Goal: Information Seeking & Learning: Learn about a topic

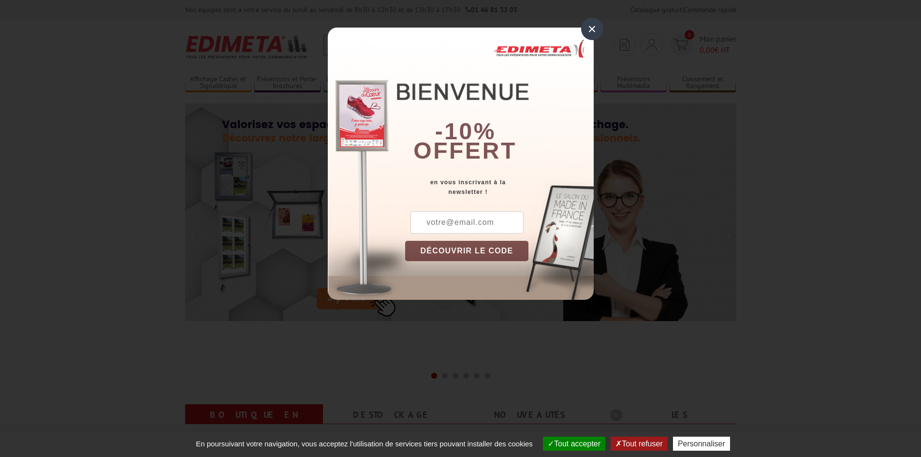
click at [598, 33] on div "×" at bounding box center [592, 29] width 22 height 22
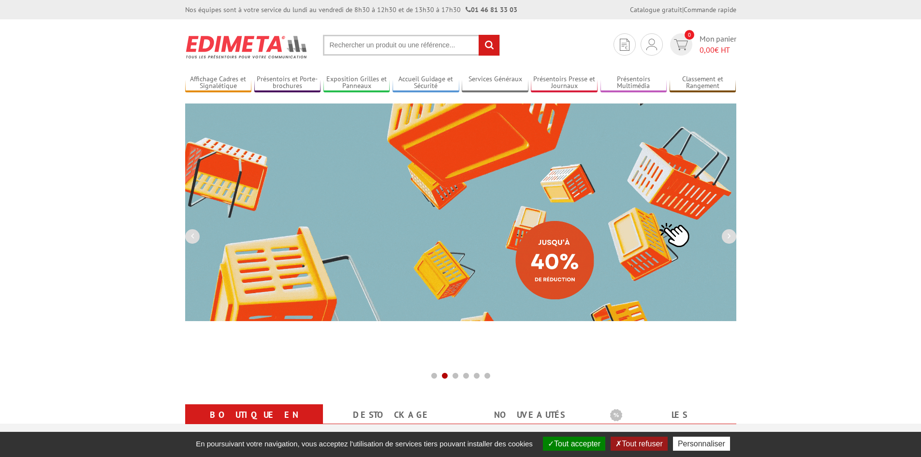
click at [388, 44] on input "text" at bounding box center [411, 45] width 177 height 21
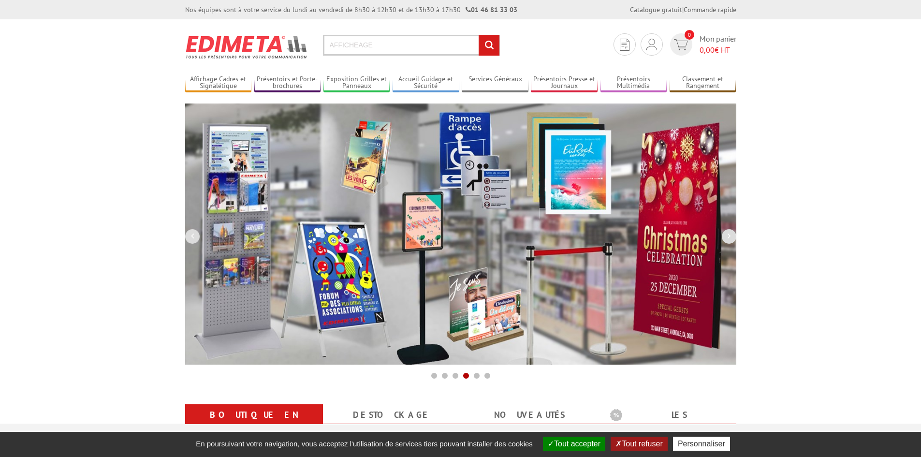
type input "AFFICHEAGE"
click at [479, 35] on input "rechercher" at bounding box center [489, 45] width 21 height 21
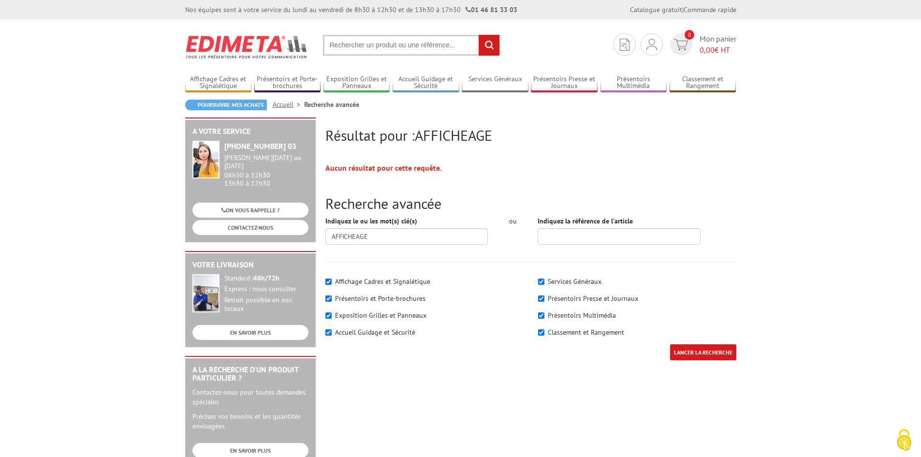
click at [388, 39] on input "text" at bounding box center [411, 45] width 177 height 21
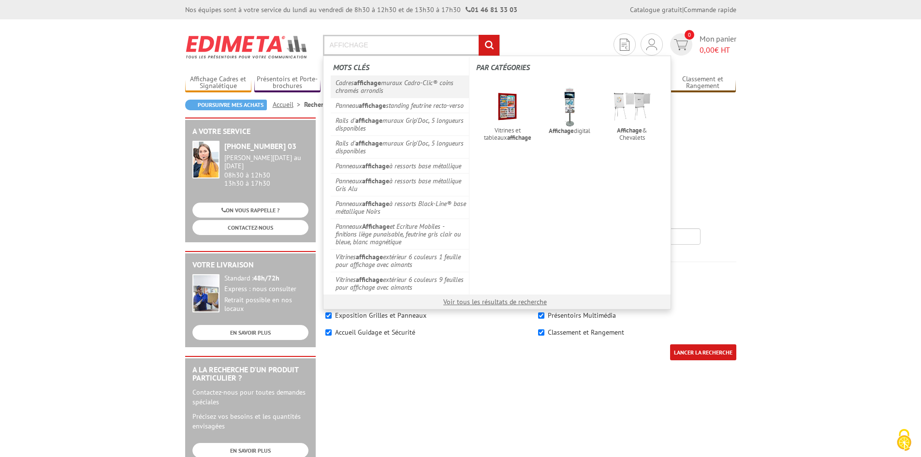
type input "AFFICHAGE"
click at [378, 77] on link "Cadres affichage muraux Cadro-Clic® coins chromés arrondis" at bounding box center [400, 86] width 139 height 22
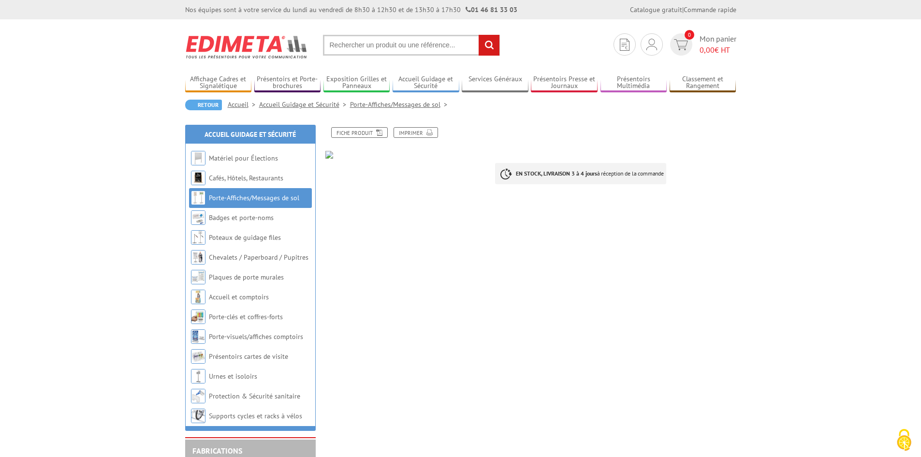
click at [348, 46] on input "text" at bounding box center [411, 45] width 177 height 21
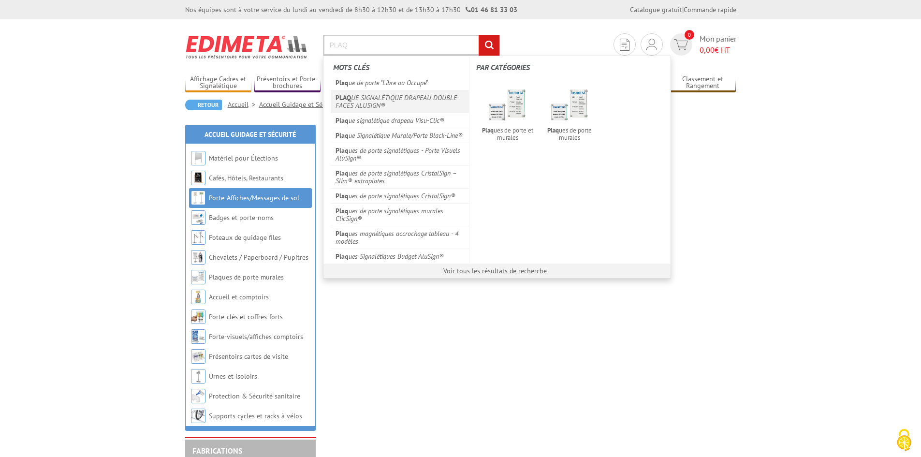
type input "PLAQ"
click at [369, 105] on link "PLAQ UE SIGNALÉTIQUE DRAPEAU DOUBLE-FACES ALUSIGN®" at bounding box center [400, 101] width 139 height 23
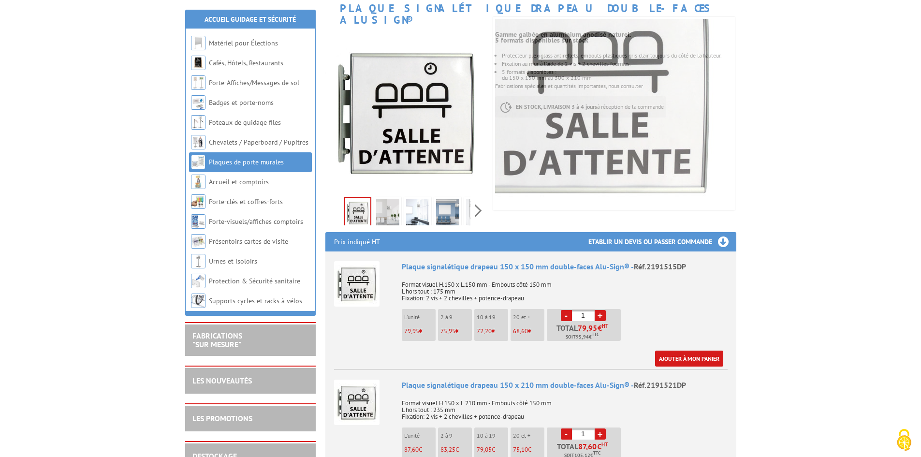
scroll to position [145, 0]
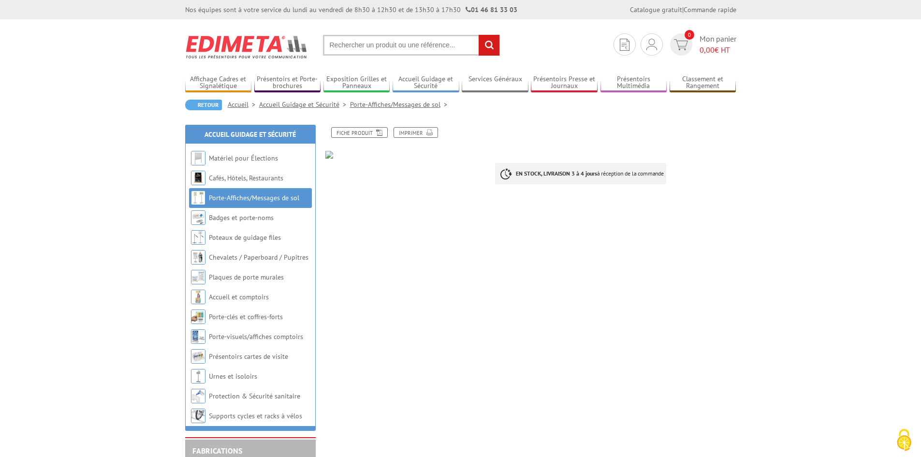
click at [259, 51] on img at bounding box center [246, 47] width 123 height 36
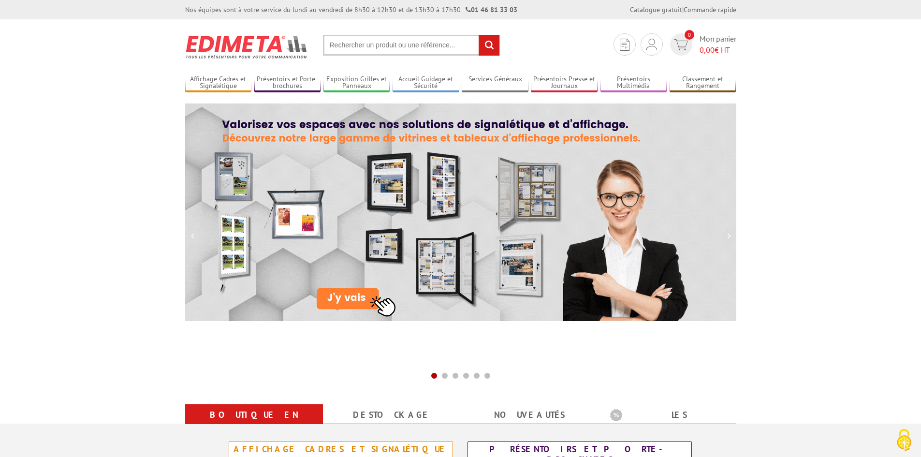
drag, startPoint x: 920, startPoint y: 112, endPoint x: 923, endPoint y: 128, distance: 16.2
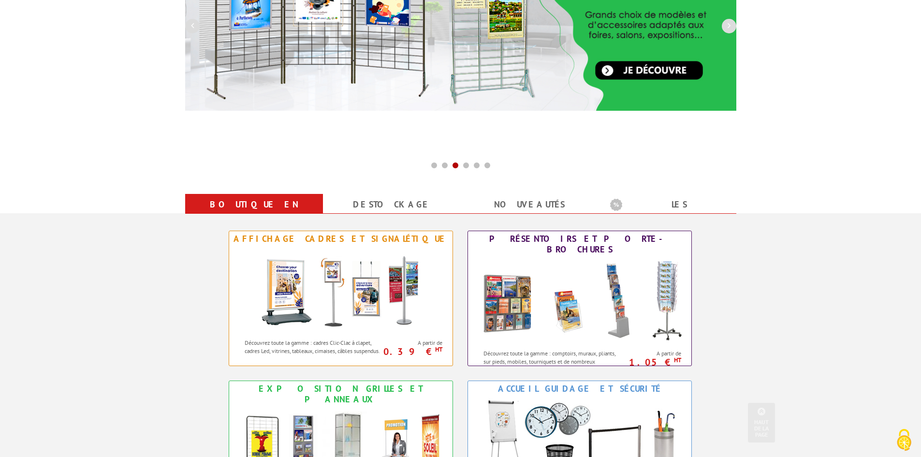
scroll to position [212, 0]
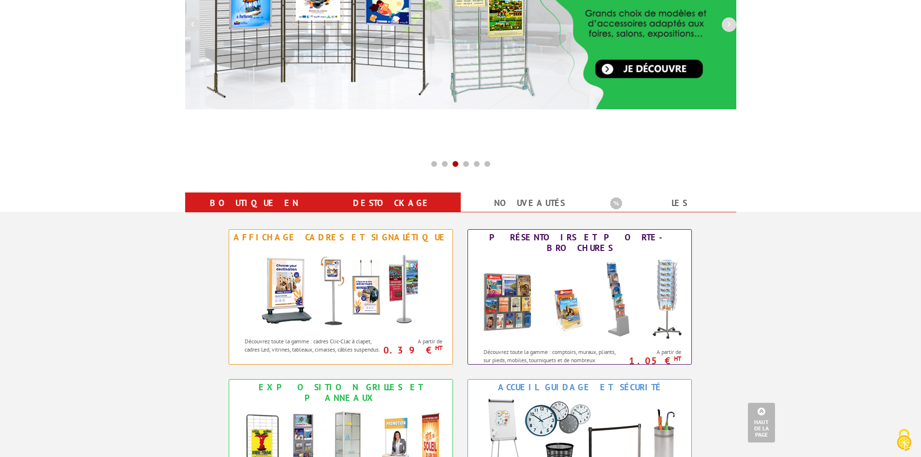
click at [399, 206] on link "Destockage" at bounding box center [392, 202] width 115 height 17
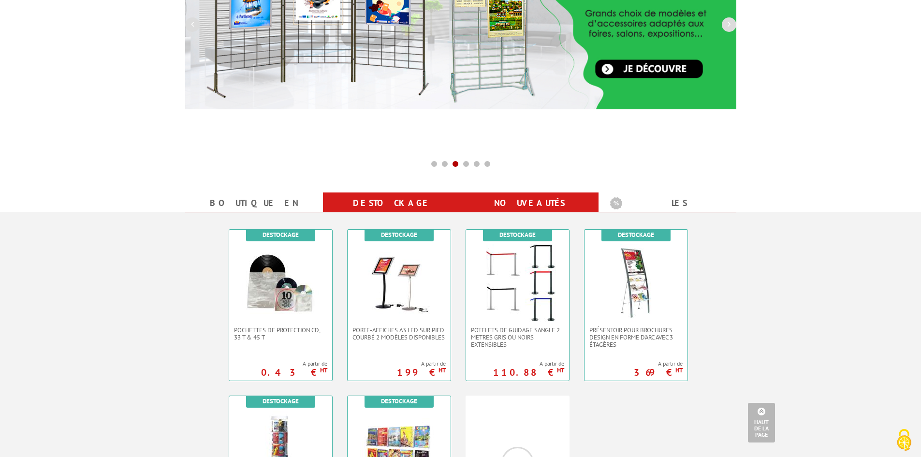
click at [539, 205] on link "nouveautés" at bounding box center [529, 202] width 115 height 17
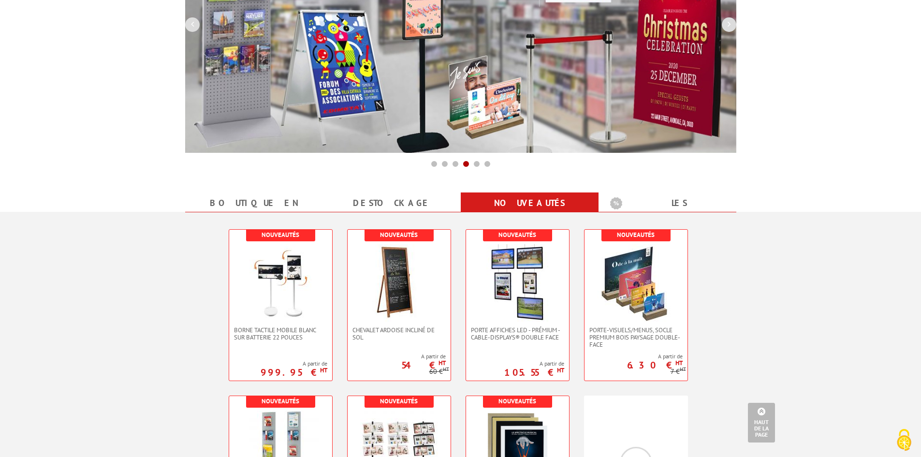
click at [276, 212] on div "Nouveautés Borne tactile mobile blanc sur batterie 22 pouces A partir de 999.95…" at bounding box center [460, 380] width 551 height 337
click at [279, 204] on link "Boutique en ligne" at bounding box center [254, 211] width 115 height 35
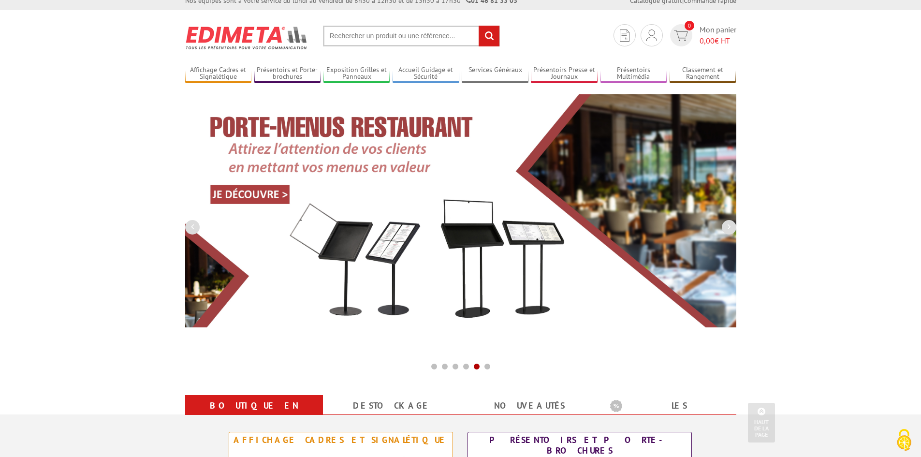
scroll to position [0, 0]
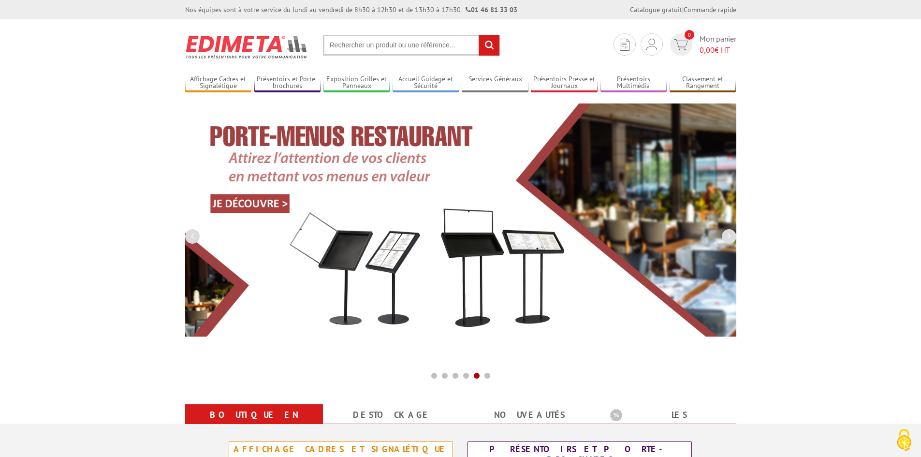
click at [383, 46] on input "text" at bounding box center [411, 45] width 177 height 21
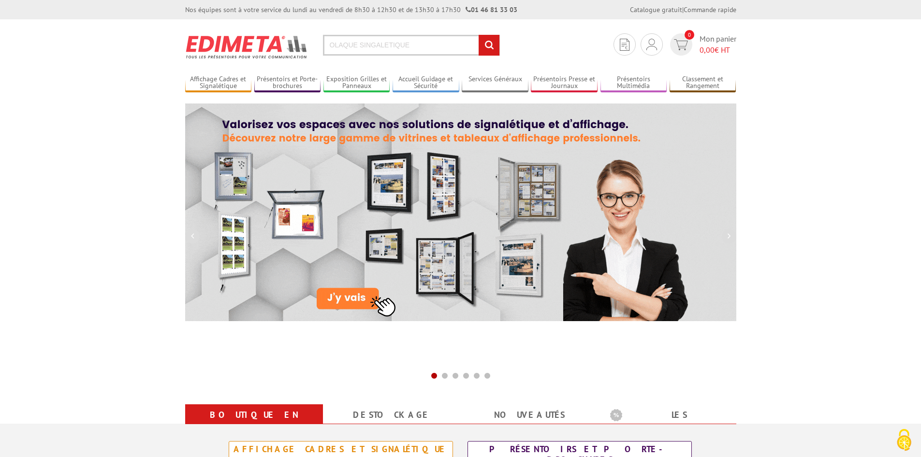
type input "OLAQUE SINGALETIQUE"
click at [479, 35] on input "rechercher" at bounding box center [489, 45] width 21 height 21
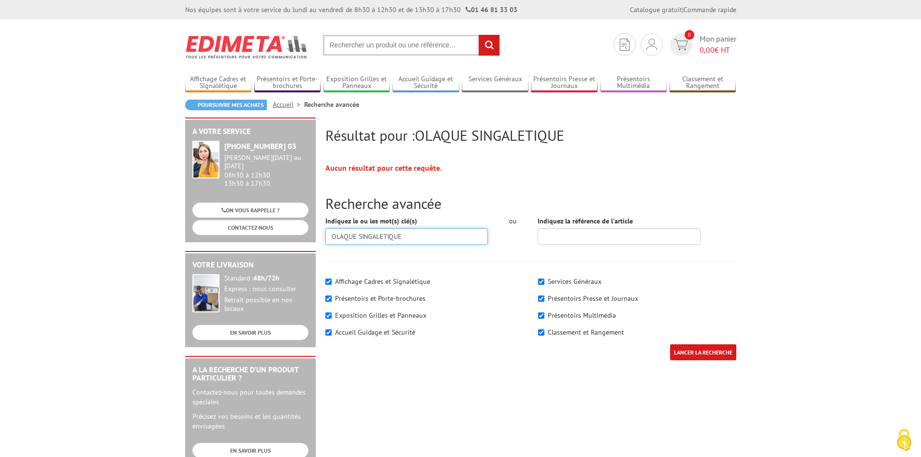
click at [329, 236] on input "OLAQUE SINGALETIQUE" at bounding box center [406, 236] width 163 height 16
type input "PLAQUE SINGALETIQUE"
click at [670, 344] on input "LANCER LA RECHERCHE" at bounding box center [703, 352] width 66 height 16
click at [346, 236] on input "PLAQUE SINGALETIQUE" at bounding box center [406, 236] width 163 height 16
type input "PLAQUE SINGALETIQUE"
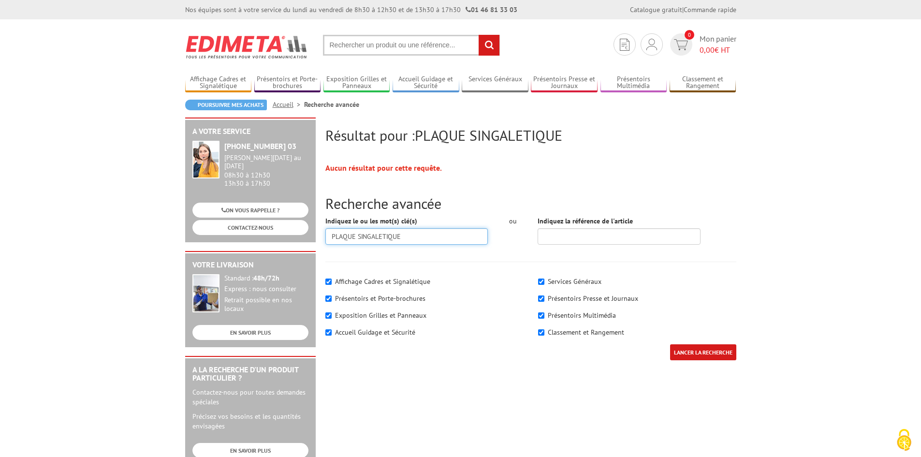
click at [670, 344] on input "LANCER LA RECHERCHE" at bounding box center [703, 352] width 66 height 16
click at [408, 237] on input "PLAQUE SINGALETIQUE" at bounding box center [406, 236] width 163 height 16
type input "PLAQUE SINGALETIQUE AFFICHAGE"
click at [670, 344] on input "LANCER LA RECHERCHE" at bounding box center [703, 352] width 66 height 16
drag, startPoint x: 442, startPoint y: 232, endPoint x: 301, endPoint y: 245, distance: 142.3
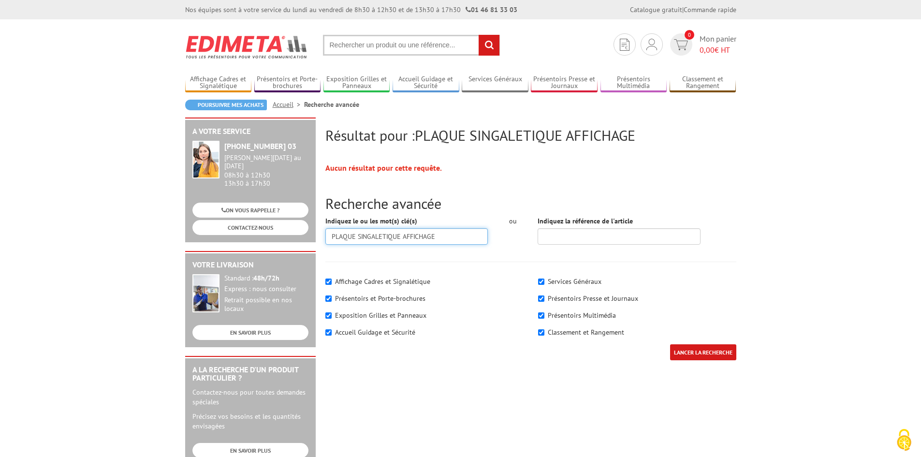
click at [301, 245] on div "Résultat pour : PLAQUE SINGALETIQUE AFFICHAGE Aucun résultat pour cette requête…" at bounding box center [460, 374] width 561 height 515
click at [355, 47] on input "text" at bounding box center [411, 45] width 177 height 21
paste input "PLAQUE SINGALETIQUE AFFICHAGE"
click at [397, 46] on input "PLAQUE SINGALETIQUE AFFICHAGE" at bounding box center [411, 45] width 177 height 21
type input "PLAQUE SINGALETIQUE AFFICHAGE"
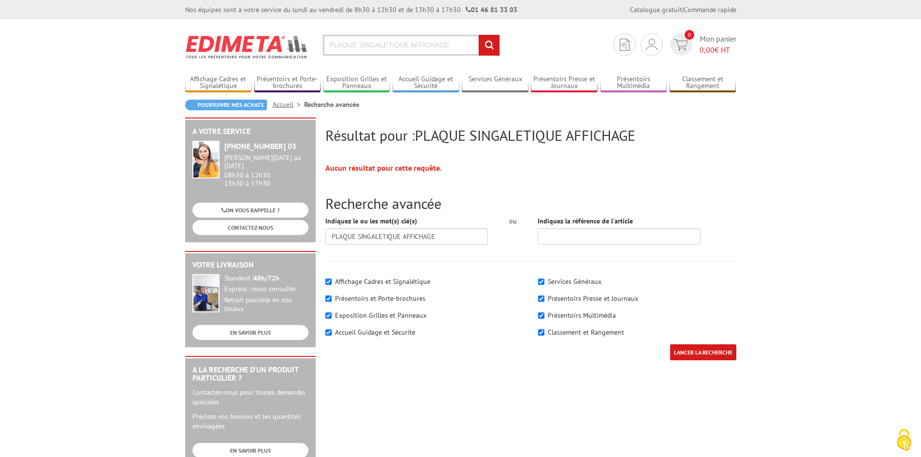
click at [490, 47] on input "rechercher" at bounding box center [489, 45] width 21 height 21
click at [270, 48] on img at bounding box center [246, 47] width 123 height 36
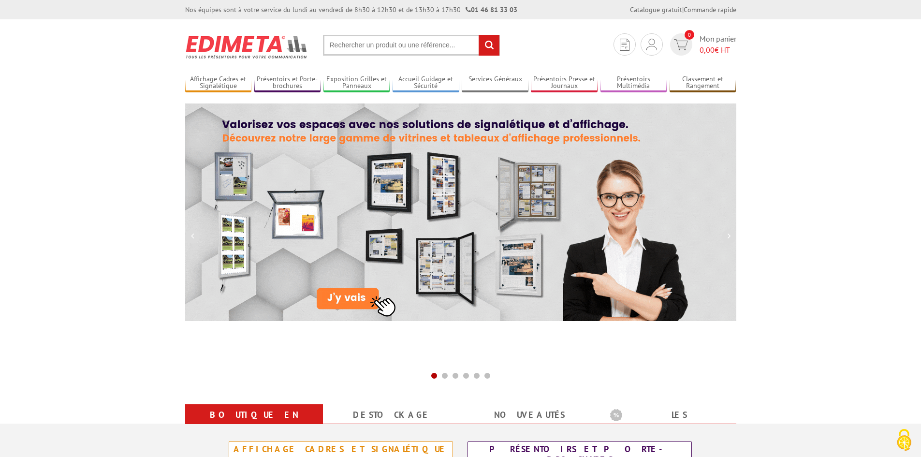
click at [379, 46] on input "text" at bounding box center [411, 45] width 177 height 21
paste input "PLAQUE SINGALETIQUE AFFICHAGE"
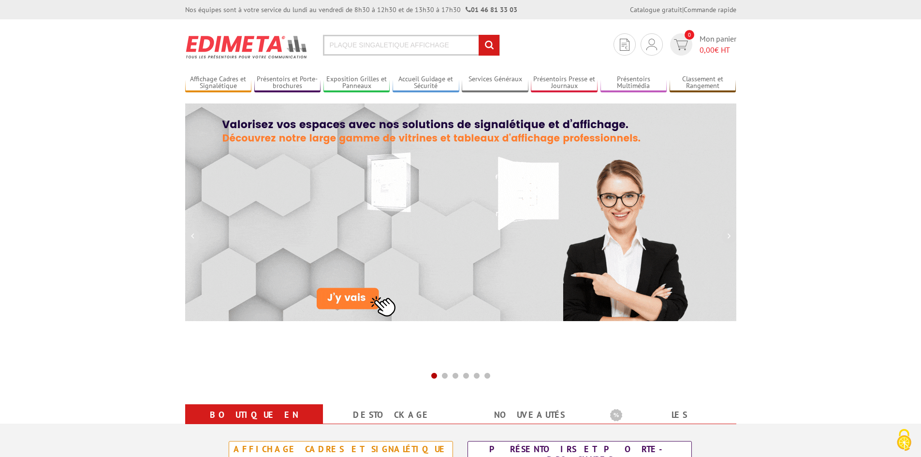
type input "PLAQUE SINGALETIQUE AFFICHAGE"
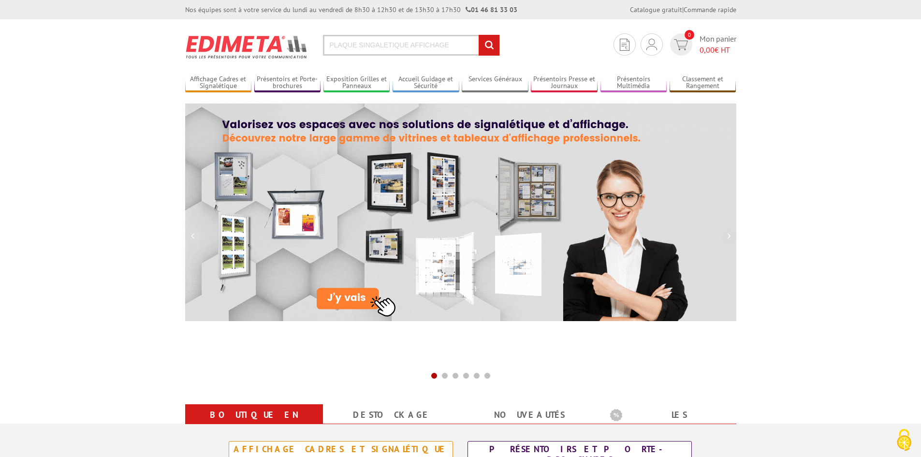
click at [479, 35] on input "rechercher" at bounding box center [489, 45] width 21 height 21
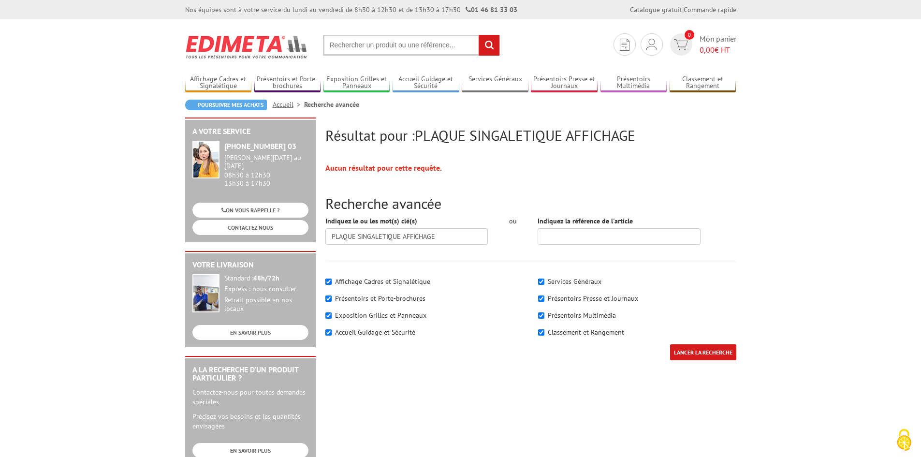
click at [422, 44] on input "text" at bounding box center [411, 45] width 177 height 21
paste input "PLAQUE SINGALETIQUE AFFICHAGE"
drag, startPoint x: 402, startPoint y: 44, endPoint x: 254, endPoint y: 38, distance: 148.0
click at [257, 39] on section "Je me connecte Nouveau client ? Inscrivez-vous 0 Mon panier 0,00 € HT PLAQUE SI…" at bounding box center [460, 41] width 551 height 45
type input "+ AFFICHAGE"
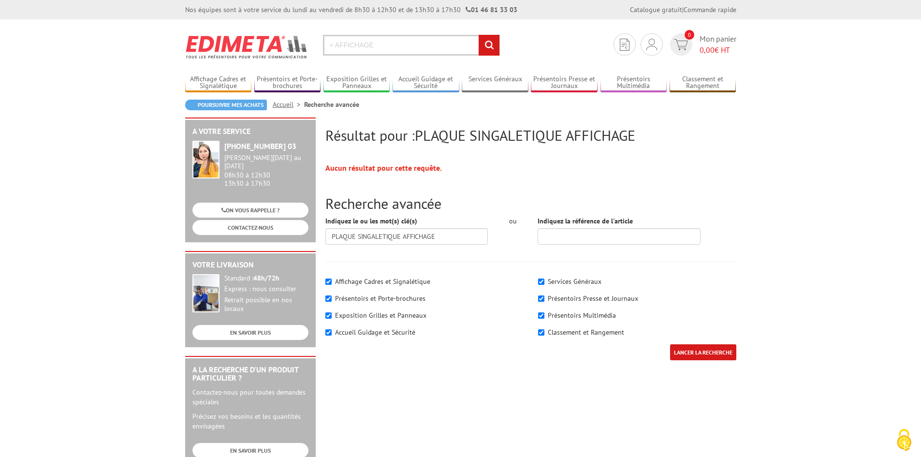
click at [479, 35] on input "rechercher" at bounding box center [489, 45] width 21 height 21
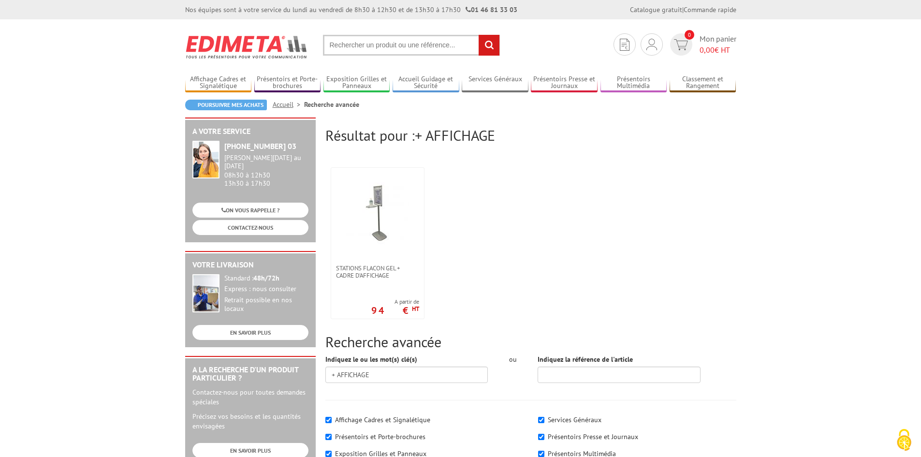
click at [328, 43] on input "text" at bounding box center [411, 45] width 177 height 21
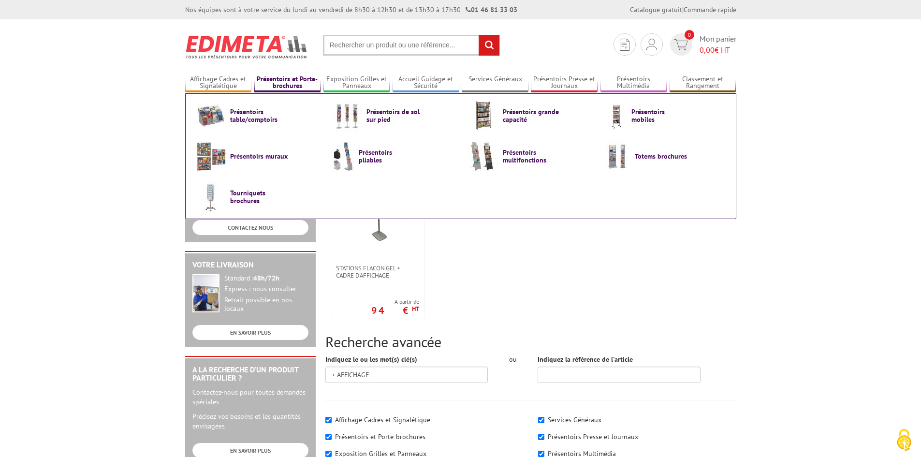
click at [289, 77] on link "Présentoirs et Porte-brochures" at bounding box center [287, 83] width 67 height 16
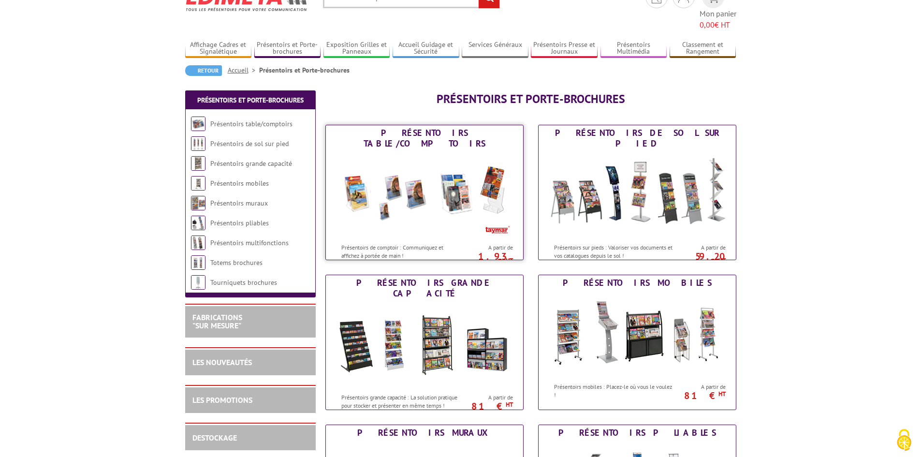
scroll to position [48, 0]
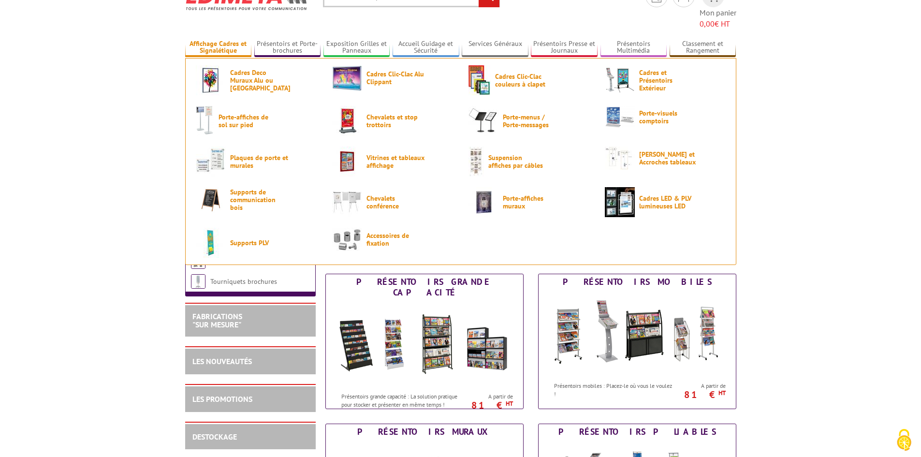
click at [229, 29] on li "Affichage Cadres et Signalétique Cadres [GEOGRAPHIC_DATA] ou [GEOGRAPHIC_DATA] …" at bounding box center [218, 43] width 67 height 28
click at [397, 70] on span "Cadres Clic-Clac Alu Clippant" at bounding box center [395, 77] width 58 height 15
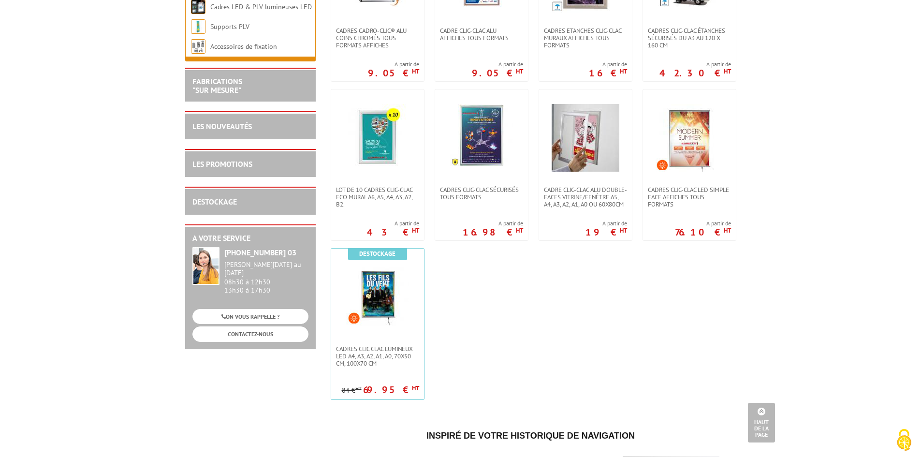
scroll to position [48, 0]
